Goal: Task Accomplishment & Management: Manage account settings

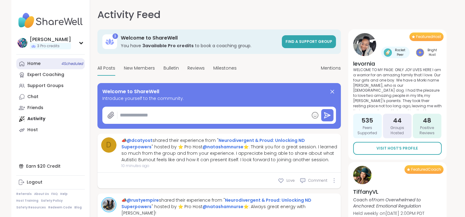
click at [63, 64] on span "4 Scheduled" at bounding box center [72, 63] width 22 height 5
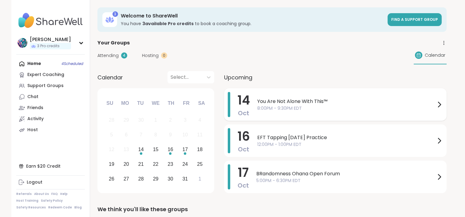
click at [344, 99] on span "You Are Not Alone With This™" at bounding box center [346, 101] width 178 height 7
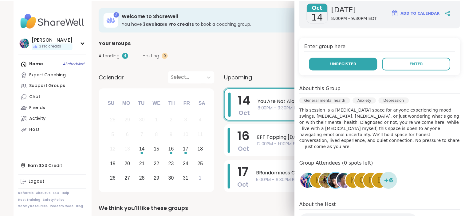
scroll to position [123, 0]
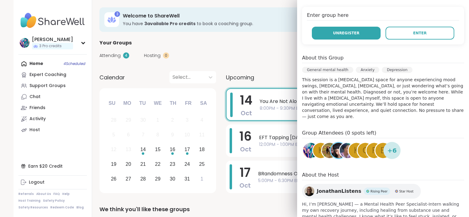
click at [334, 35] on span "Unregister" at bounding box center [346, 33] width 26 height 6
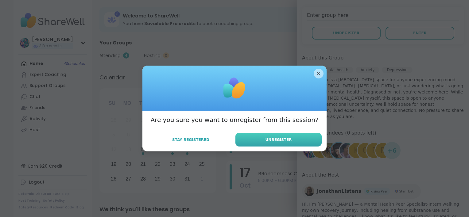
click at [275, 142] on span "Unregister" at bounding box center [279, 140] width 26 height 6
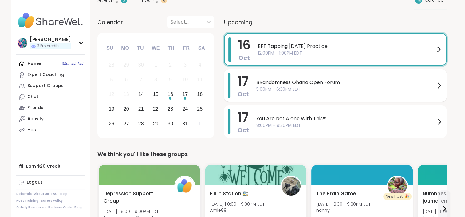
scroll to position [61, 0]
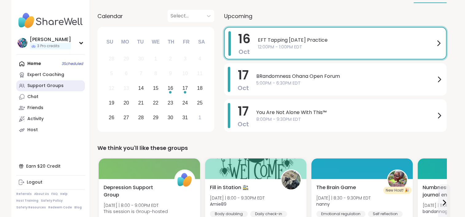
click at [48, 86] on div "Support Groups" at bounding box center [45, 86] width 36 height 6
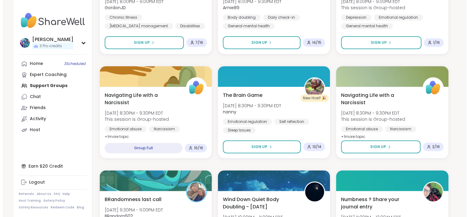
scroll to position [368, 0]
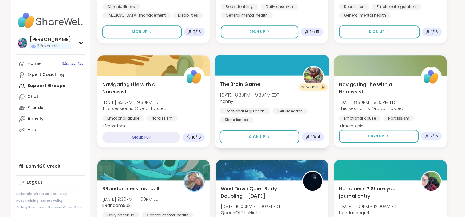
click at [294, 92] on div "The Brain Game [DATE] 8:30PM - 9:30PM EDT nanny Emotional regulation Self refle…" at bounding box center [271, 101] width 104 height 43
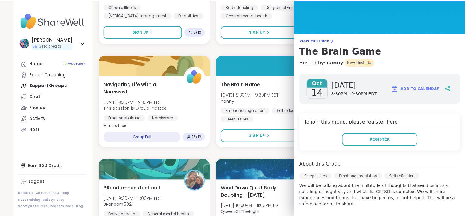
scroll to position [31, 0]
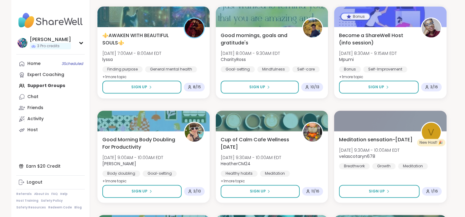
scroll to position [768, 0]
